Goal: Use online tool/utility: Utilize a website feature to perform a specific function

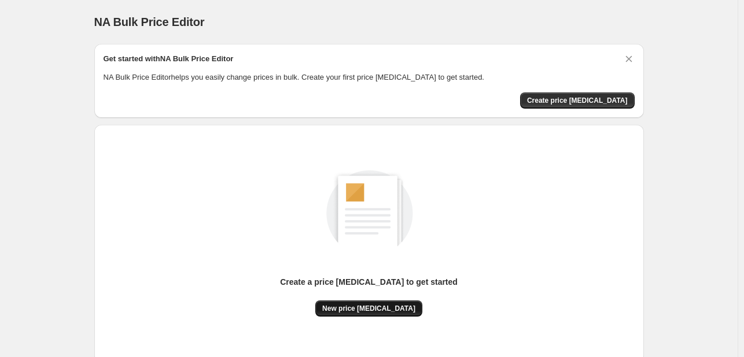
click at [354, 304] on span "New price [MEDICAL_DATA]" at bounding box center [368, 308] width 93 height 9
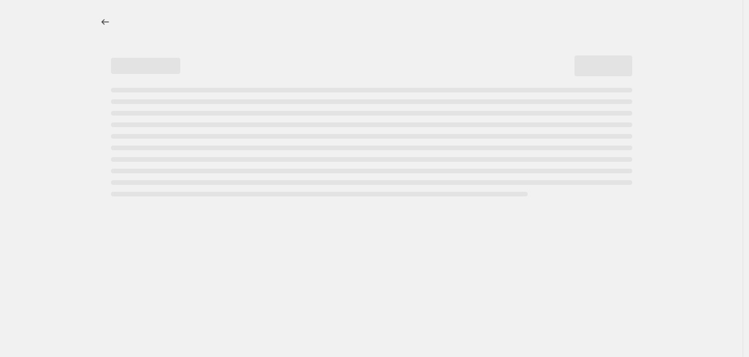
select select "percentage"
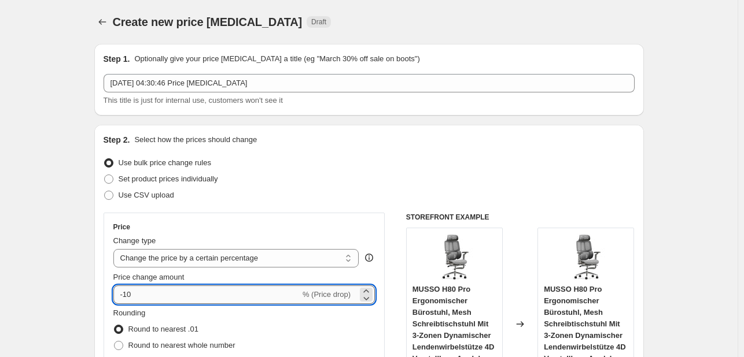
click at [194, 303] on input "-10" at bounding box center [206, 295] width 187 height 19
type input "-1"
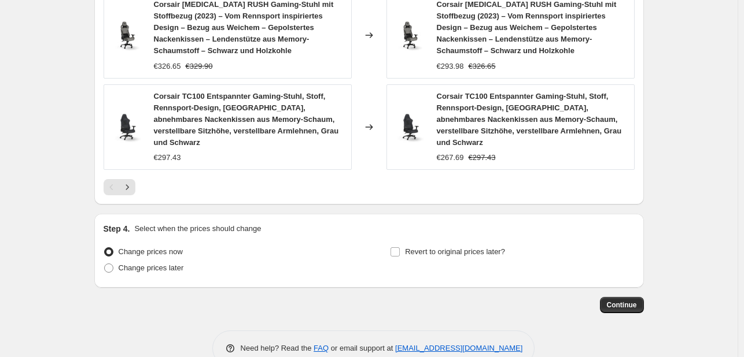
scroll to position [932, 0]
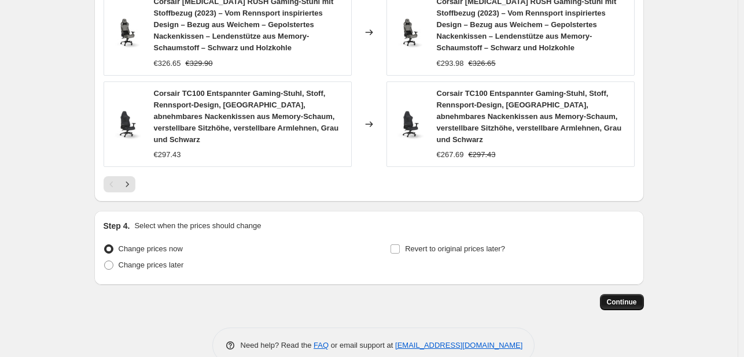
type input "-35"
click at [613, 294] on button "Continue" at bounding box center [622, 302] width 44 height 16
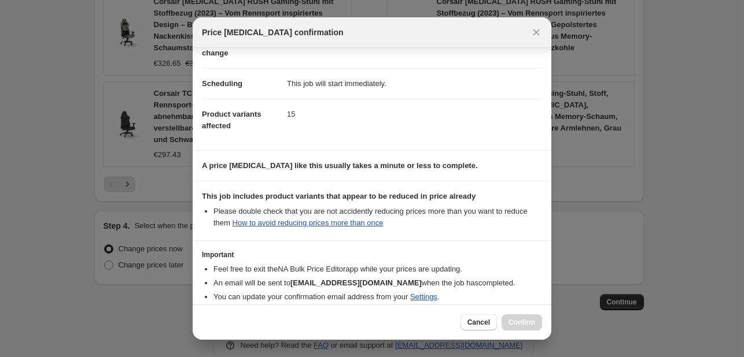
scroll to position [128, 0]
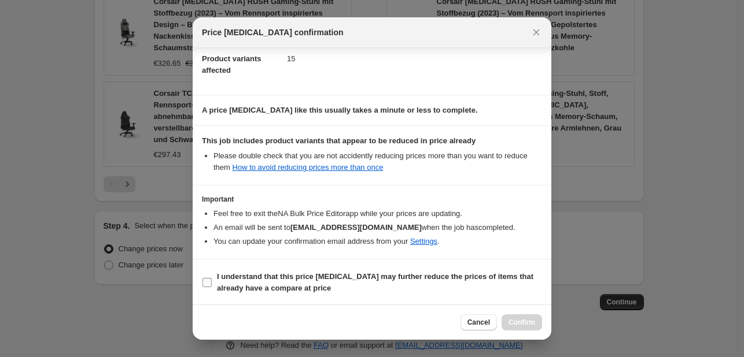
click at [262, 293] on label "I understand that this price [MEDICAL_DATA] may further reduce the prices of it…" at bounding box center [372, 283] width 340 height 28
click at [212, 287] on input "I understand that this price [MEDICAL_DATA] may further reduce the prices of it…" at bounding box center [206, 282] width 9 height 9
checkbox input "true"
click at [510, 320] on button "Confirm" at bounding box center [521, 323] width 40 height 16
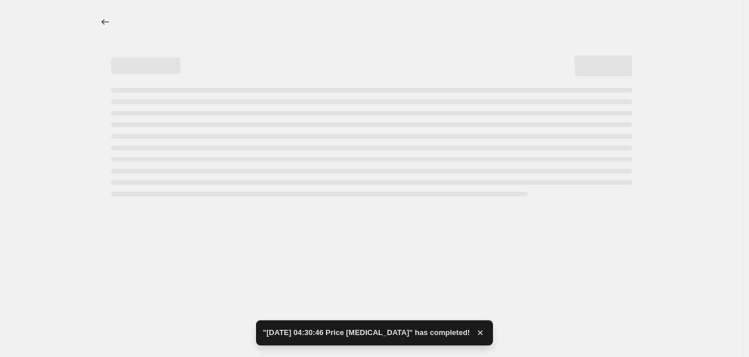
select select "percentage"
